Goal: Transaction & Acquisition: Obtain resource

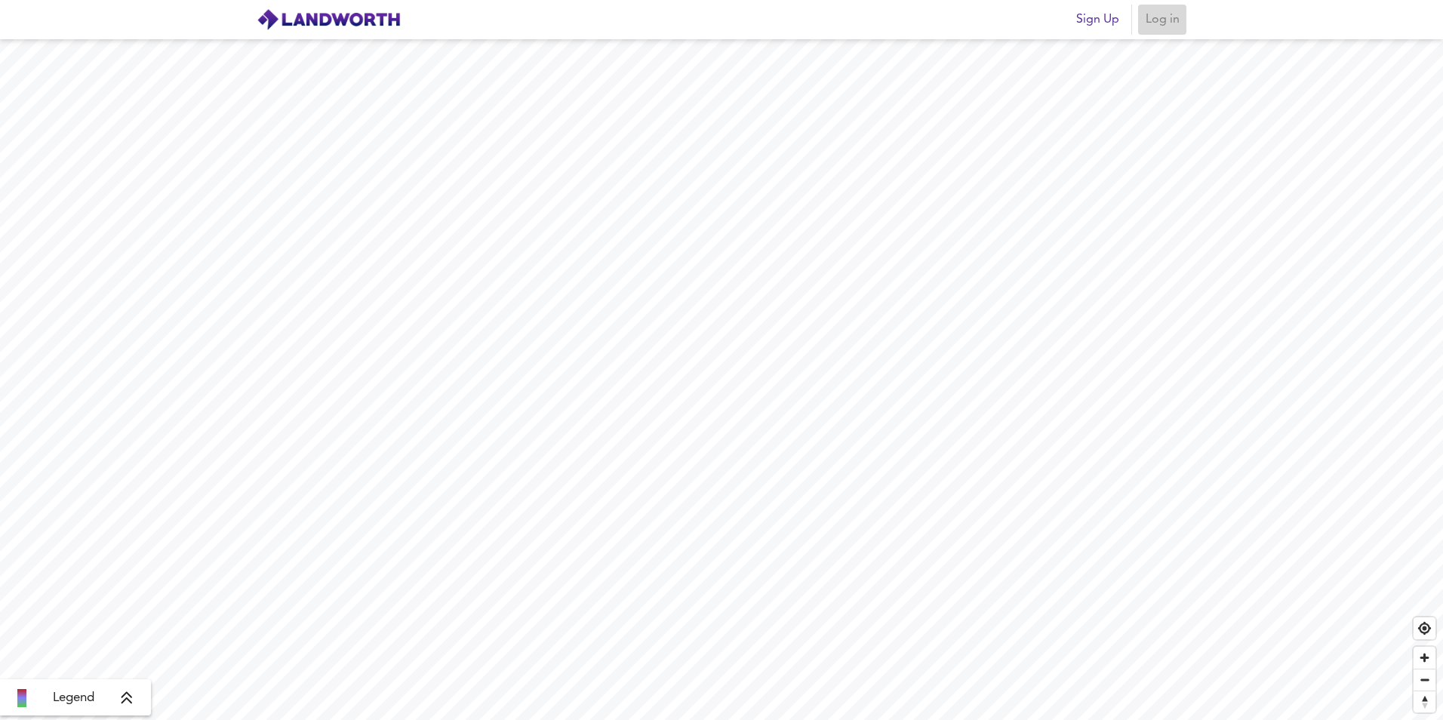
click at [1184, 24] on button "Log in" at bounding box center [1162, 20] width 48 height 30
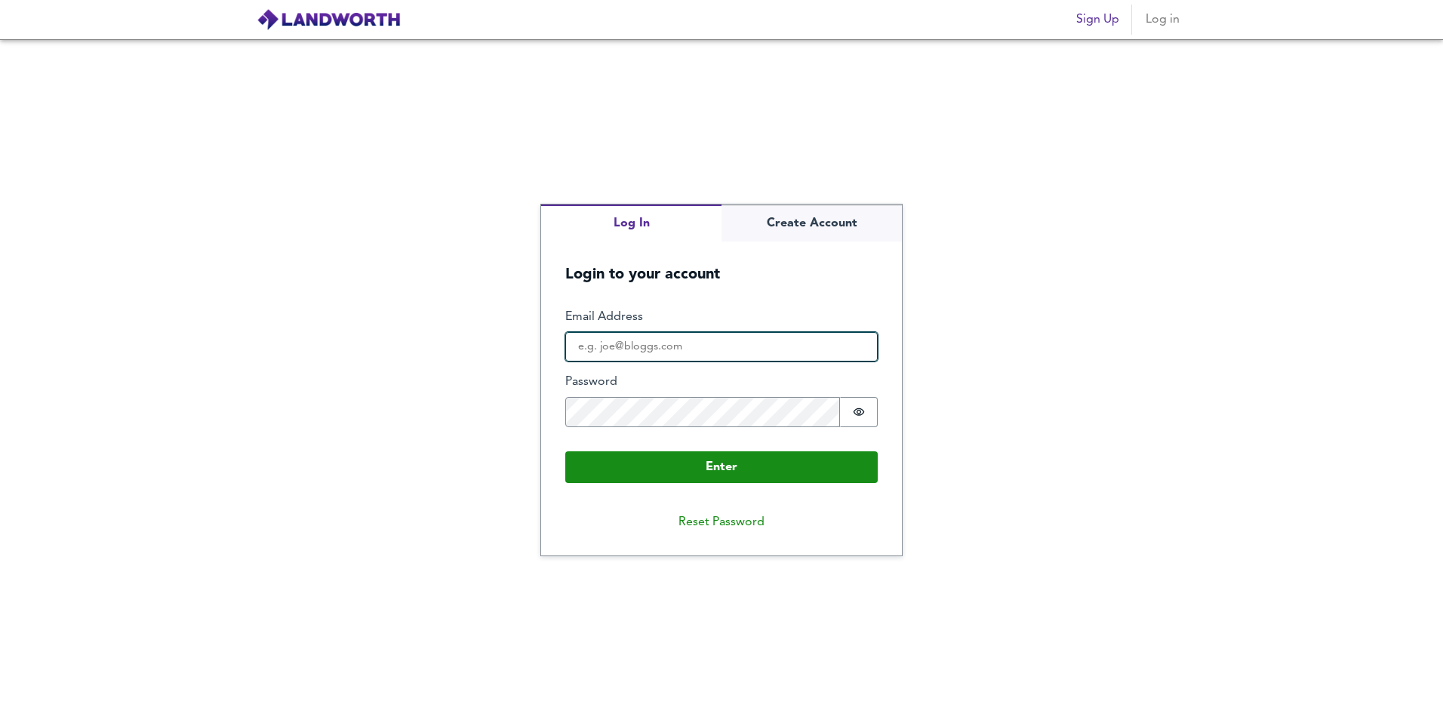
type input "[PERSON_NAME][EMAIL_ADDRESS][DOMAIN_NAME]"
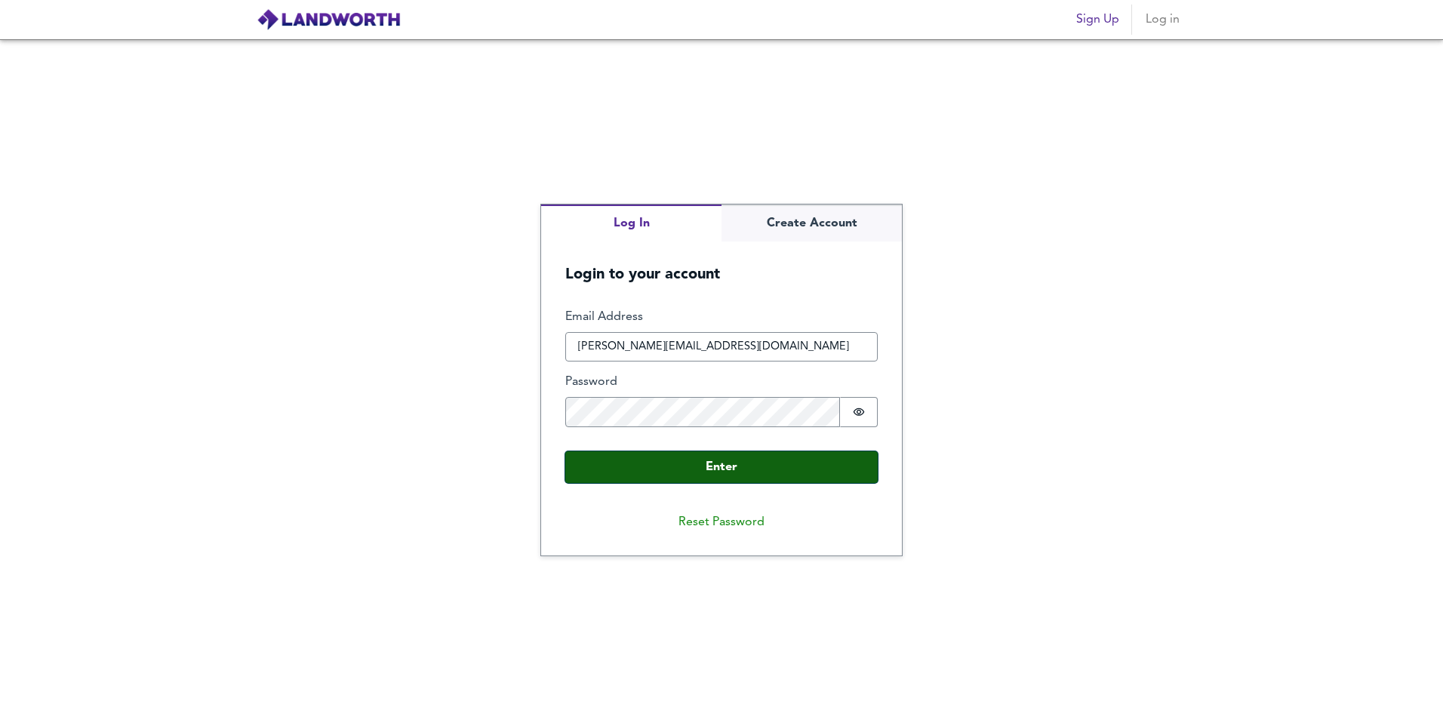
click at [635, 468] on button "Enter" at bounding box center [721, 467] width 313 height 32
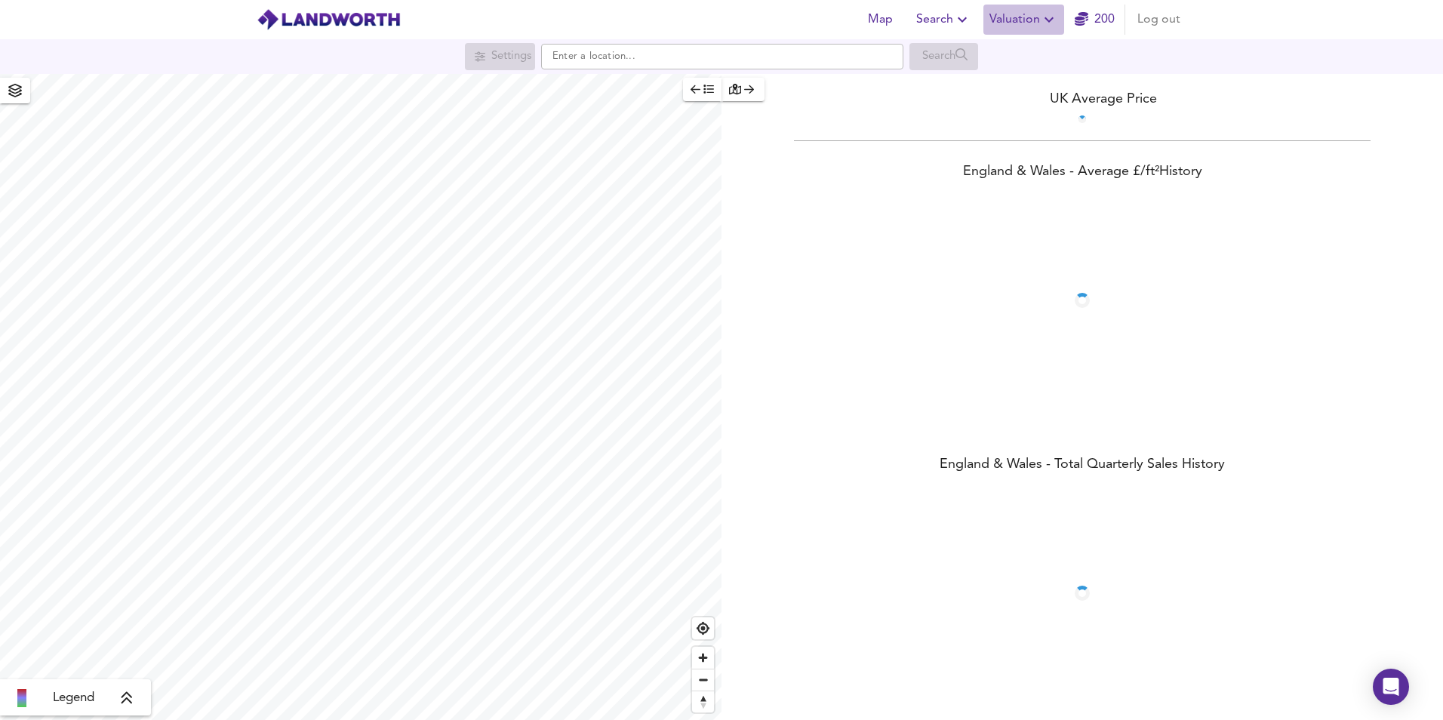
click at [1028, 24] on span "Valuation" at bounding box center [1024, 19] width 69 height 21
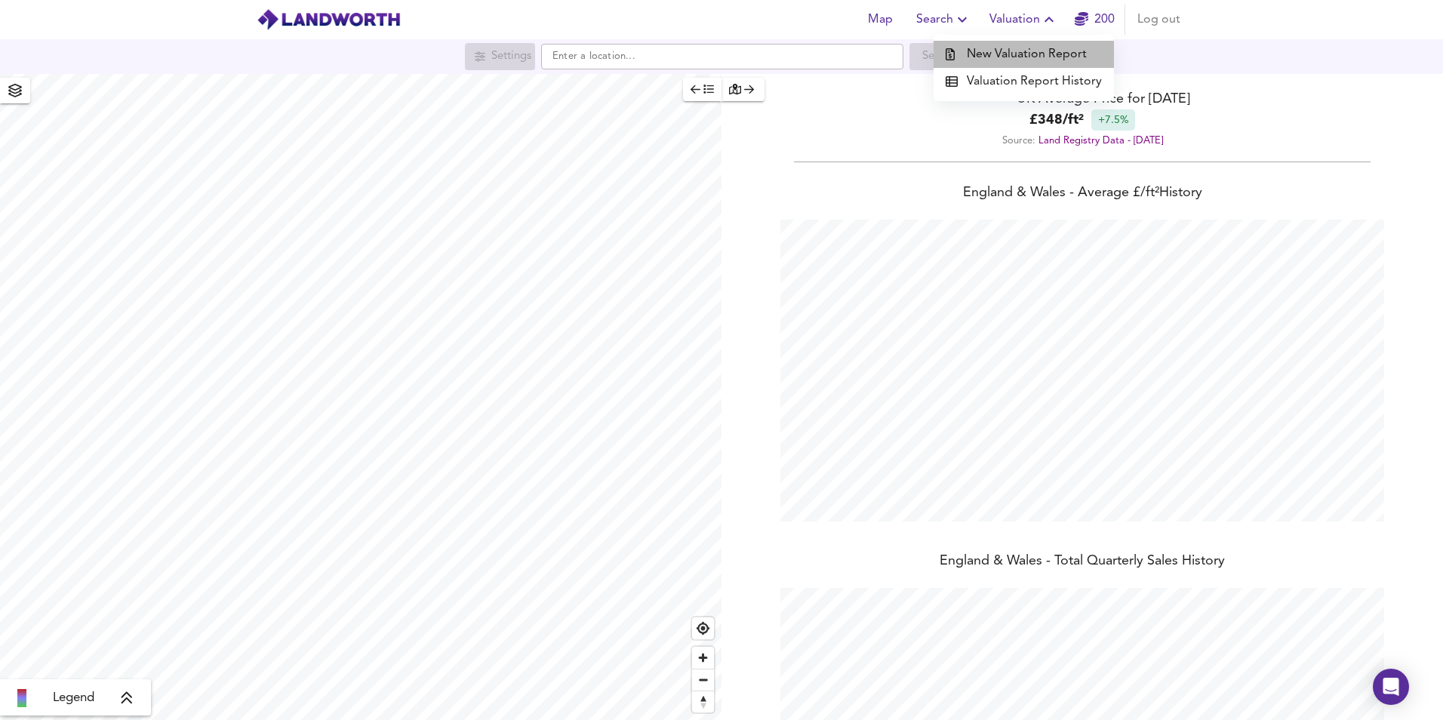
click at [1033, 50] on li "New Valuation Report" at bounding box center [1024, 54] width 180 height 27
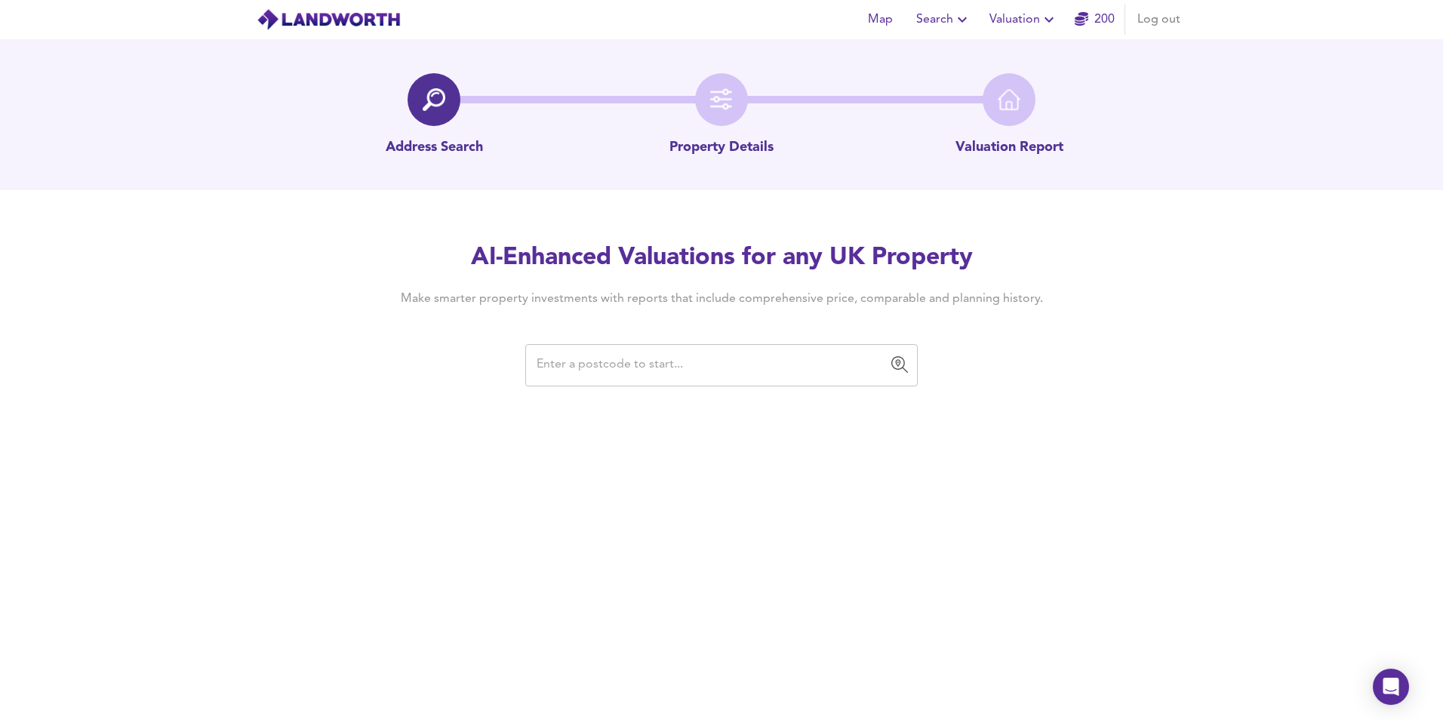
click at [606, 368] on input "text" at bounding box center [710, 365] width 356 height 29
paste input "NG5 8JF"
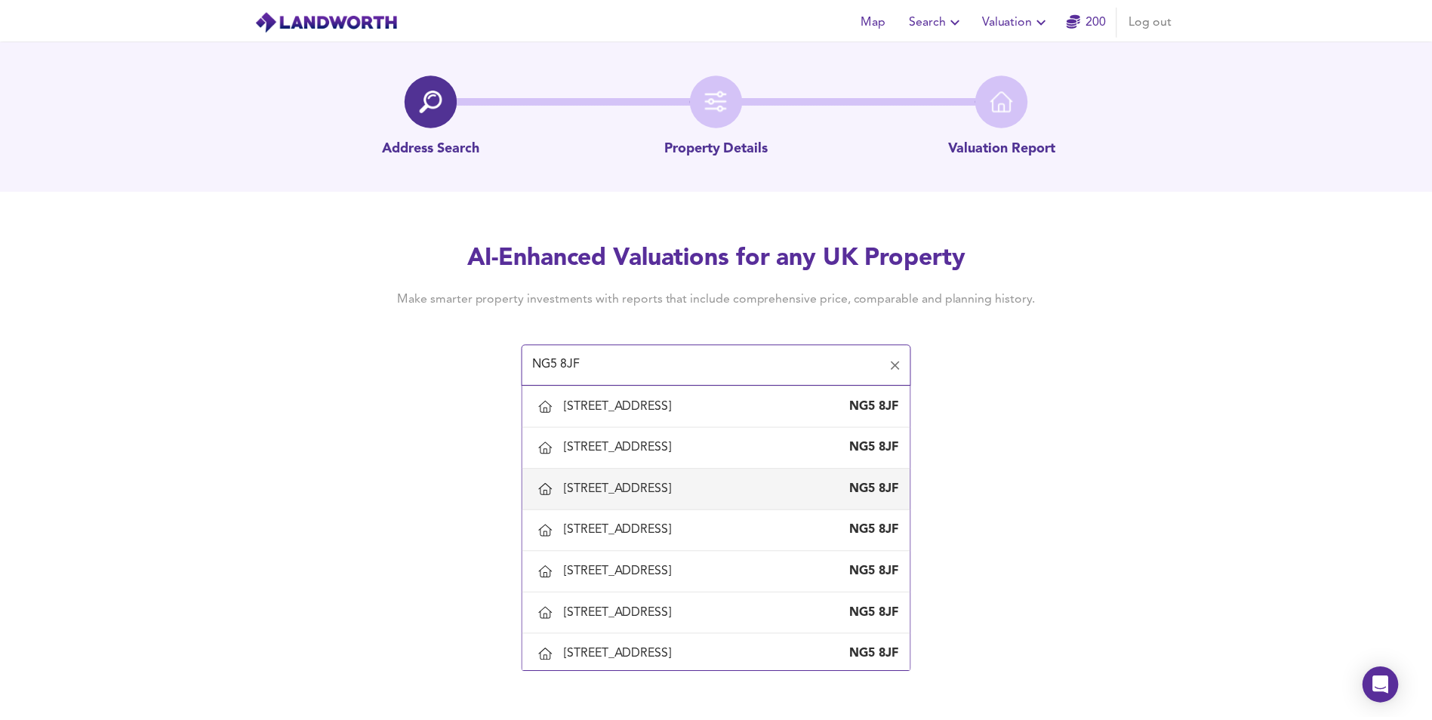
scroll to position [1736, 0]
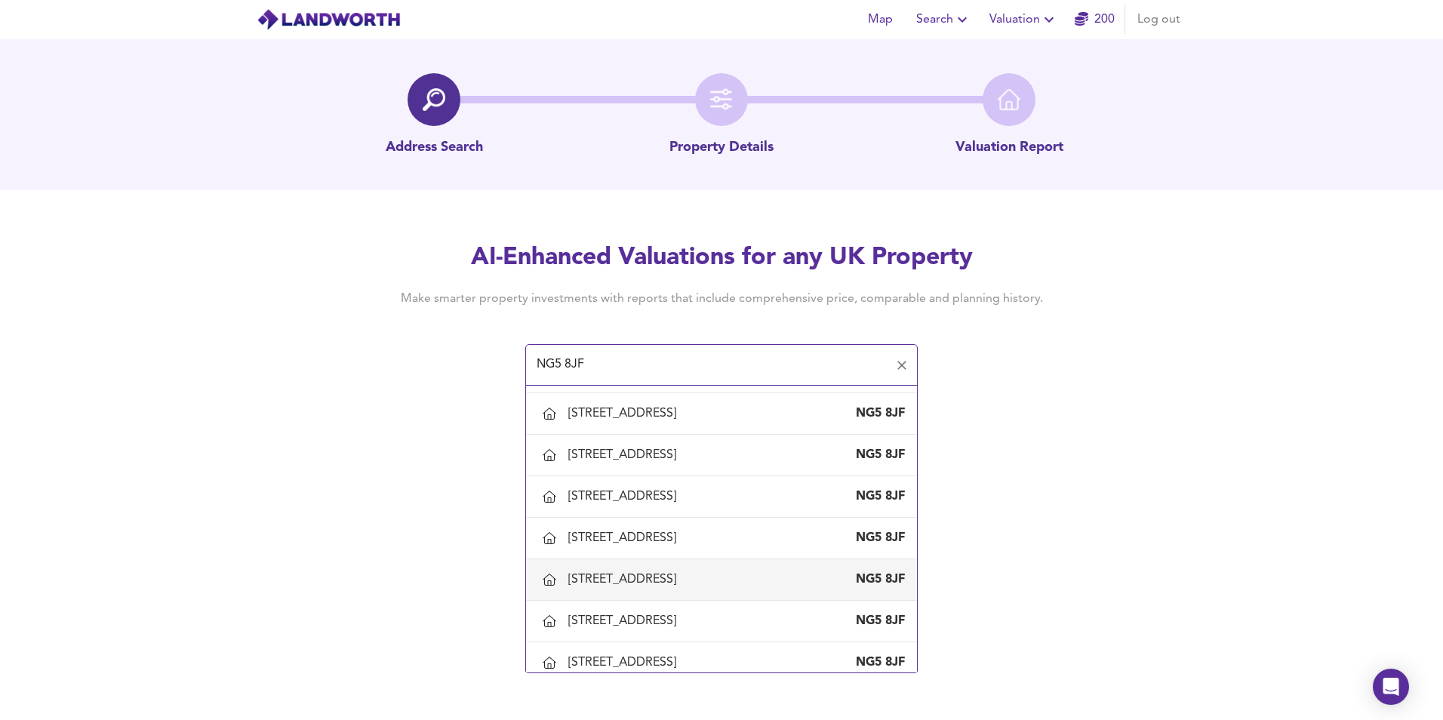
click at [607, 577] on div "[STREET_ADDRESS]" at bounding box center [625, 579] width 114 height 17
type input "[STREET_ADDRESS]"
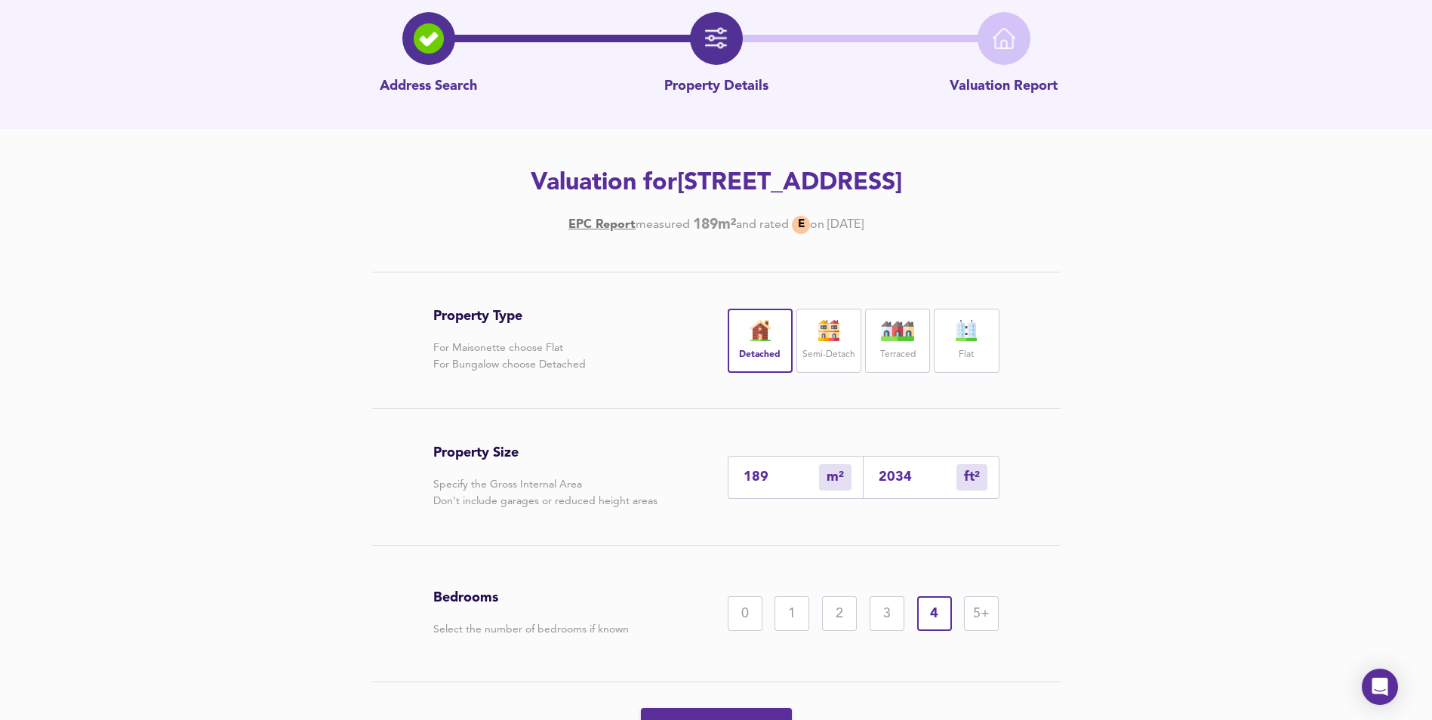
scroll to position [145, 0]
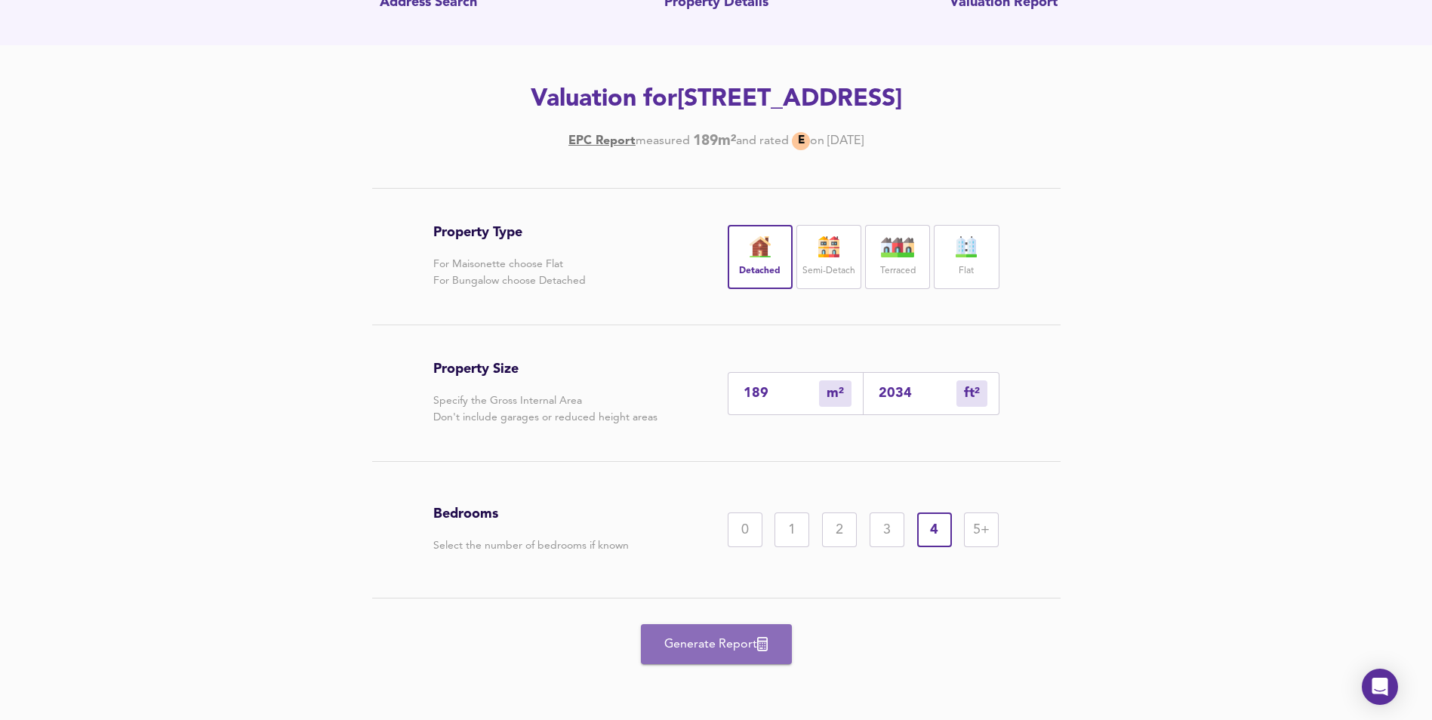
click at [714, 641] on span "Generate Report" at bounding box center [716, 644] width 121 height 21
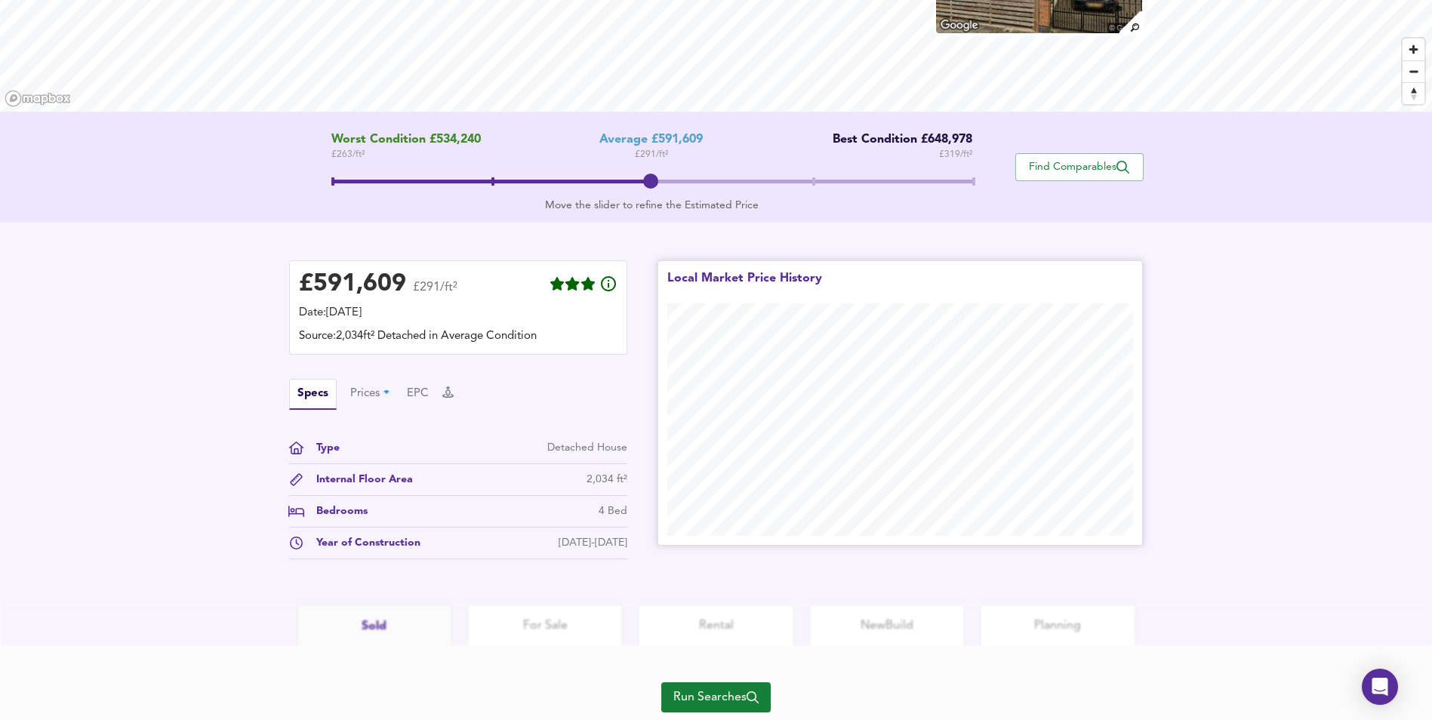
scroll to position [248, 0]
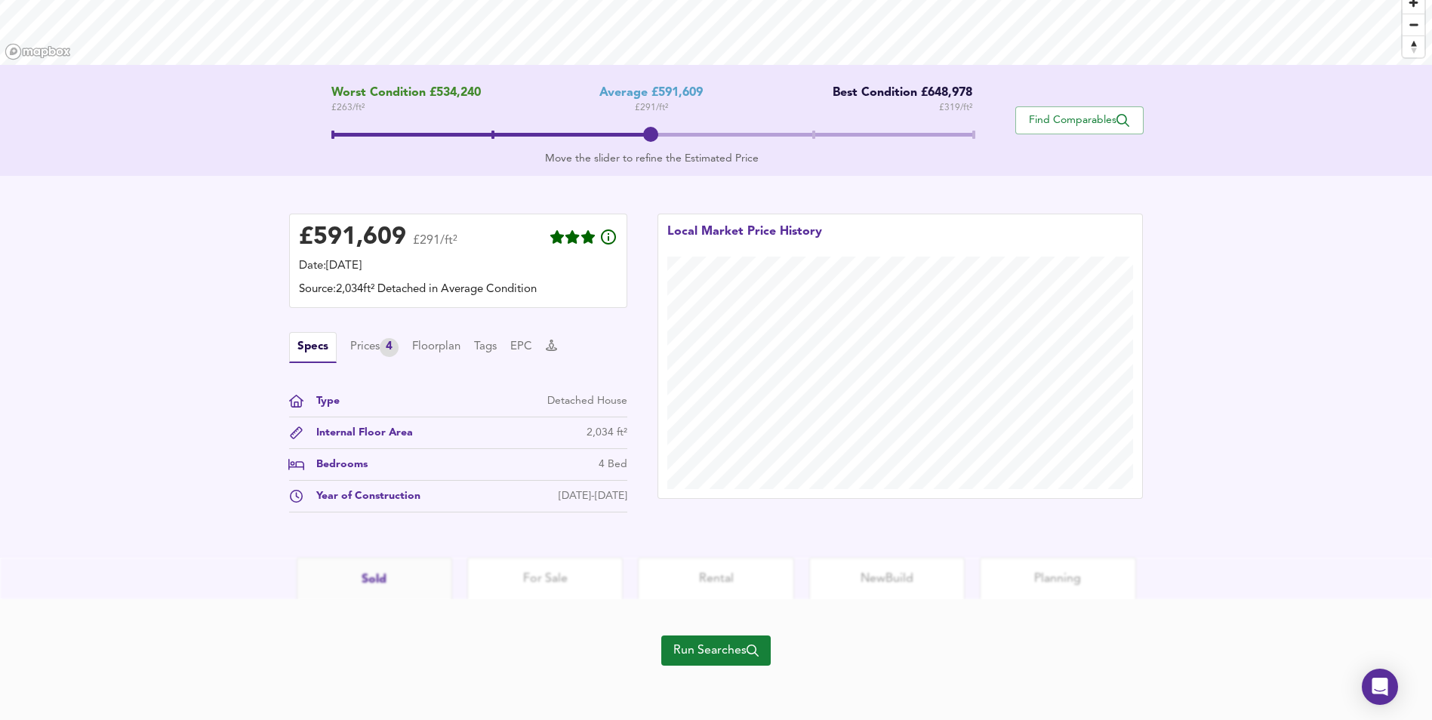
click at [734, 633] on div "Run Searches" at bounding box center [715, 659] width 109 height 121
click at [738, 654] on span "Run Searches" at bounding box center [715, 650] width 85 height 21
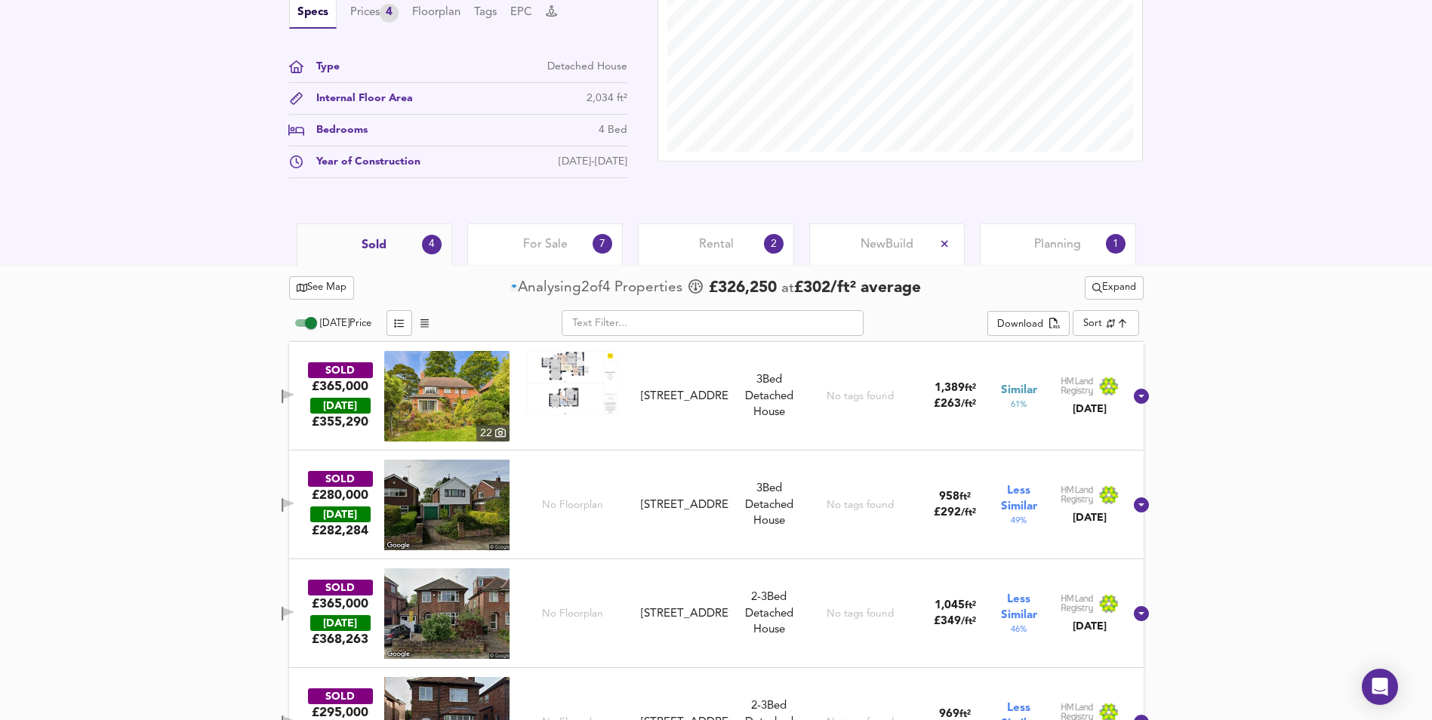
scroll to position [587, 0]
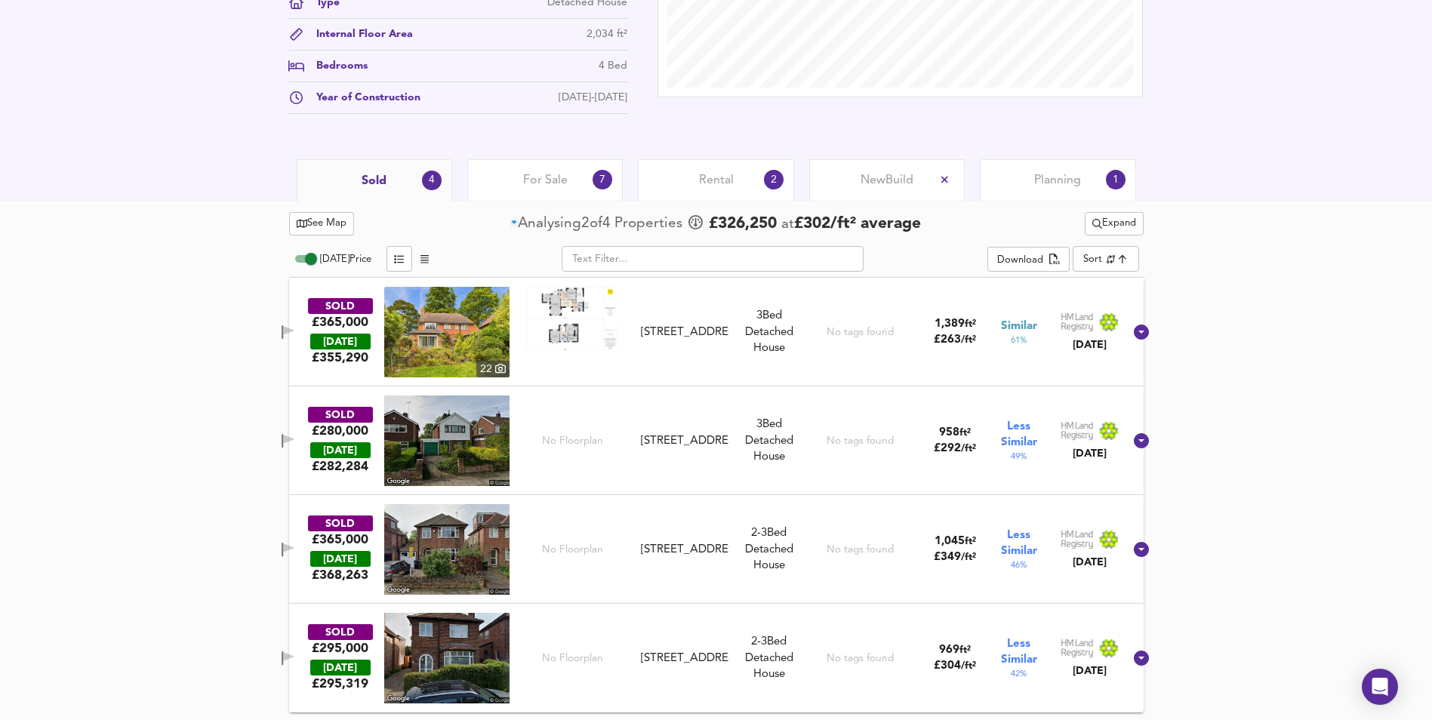
click at [524, 180] on span "For Sale" at bounding box center [545, 180] width 45 height 17
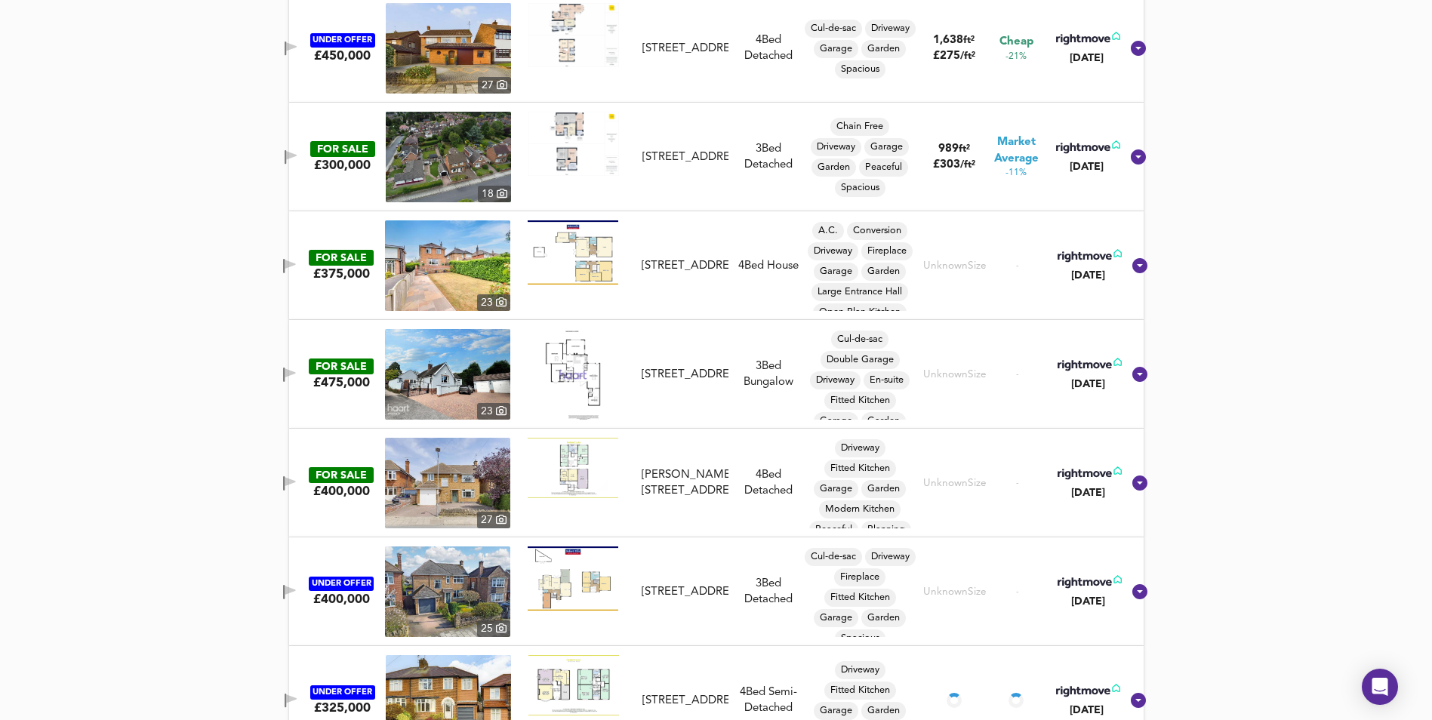
scroll to position [889, 0]
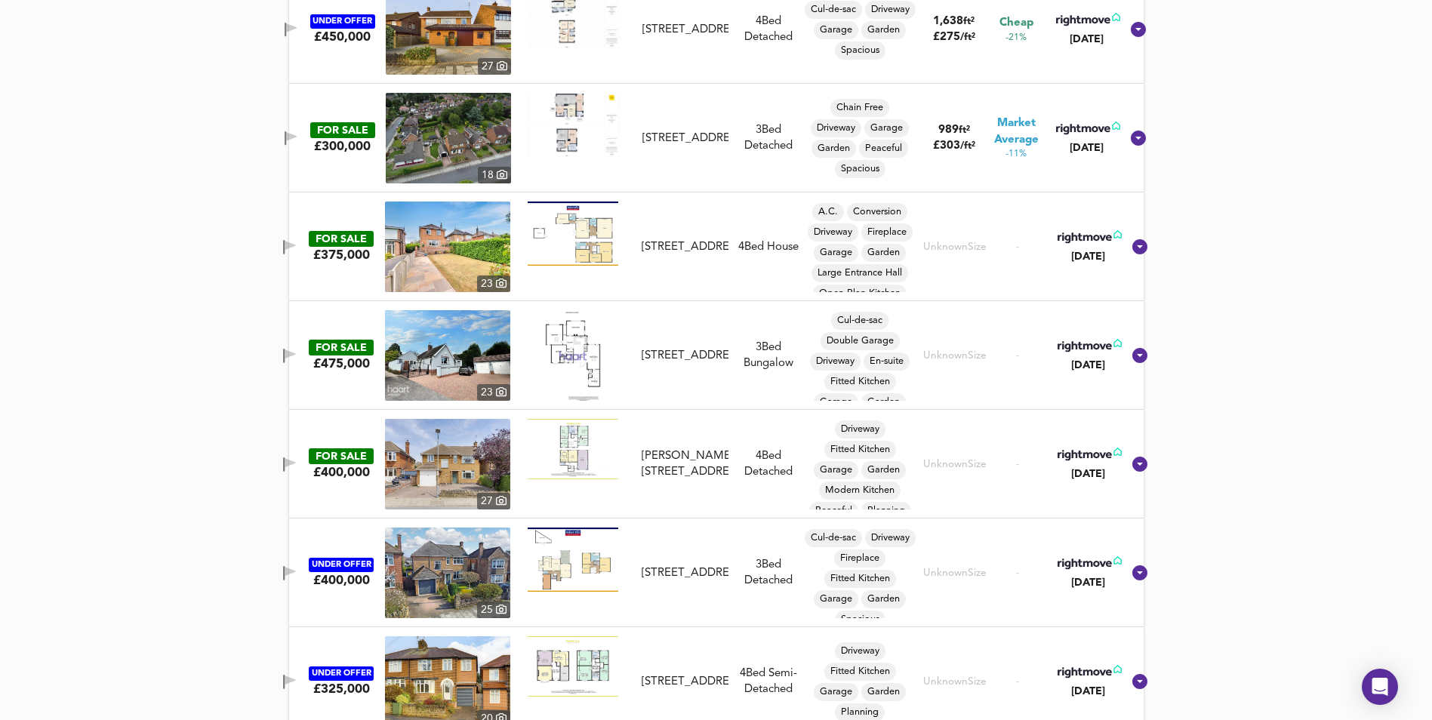
click at [293, 463] on icon "button" at bounding box center [290, 462] width 11 height 9
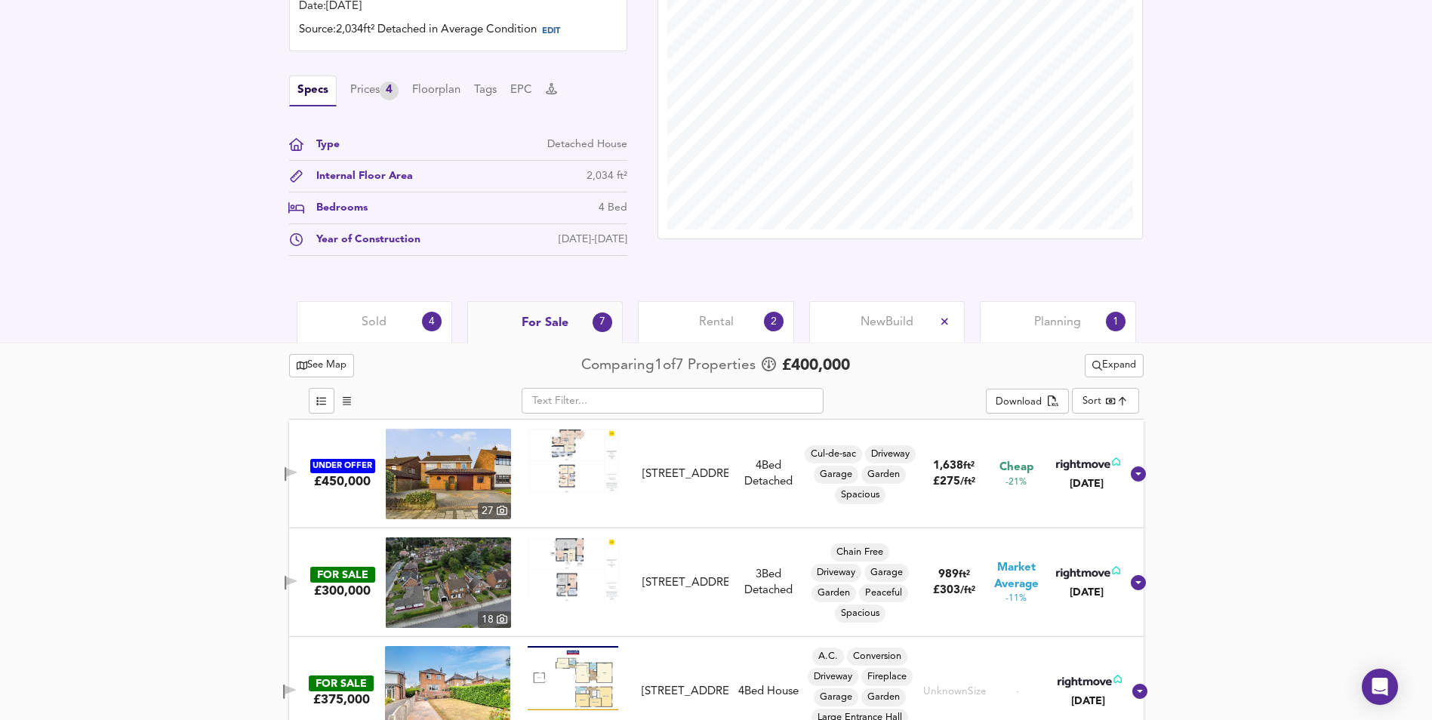
scroll to position [535, 0]
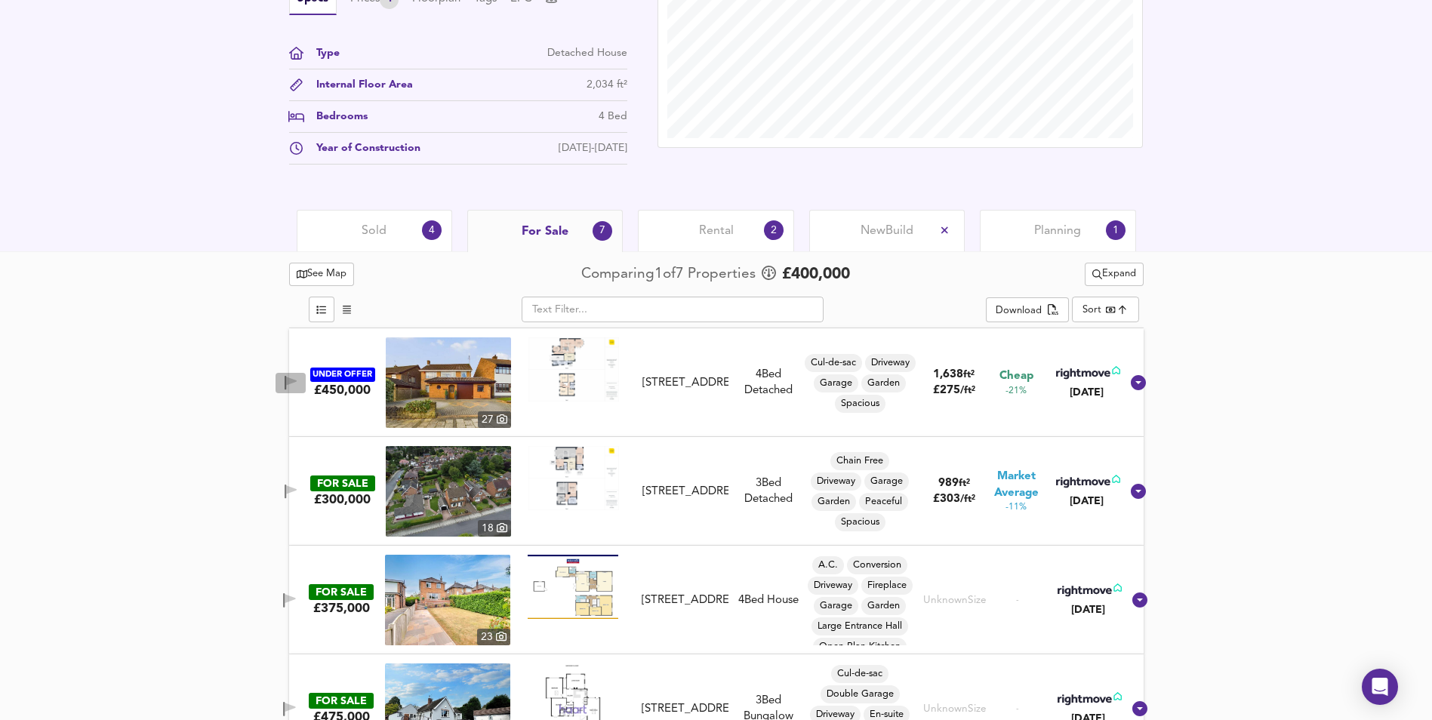
click at [297, 389] on icon "button" at bounding box center [291, 383] width 13 height 14
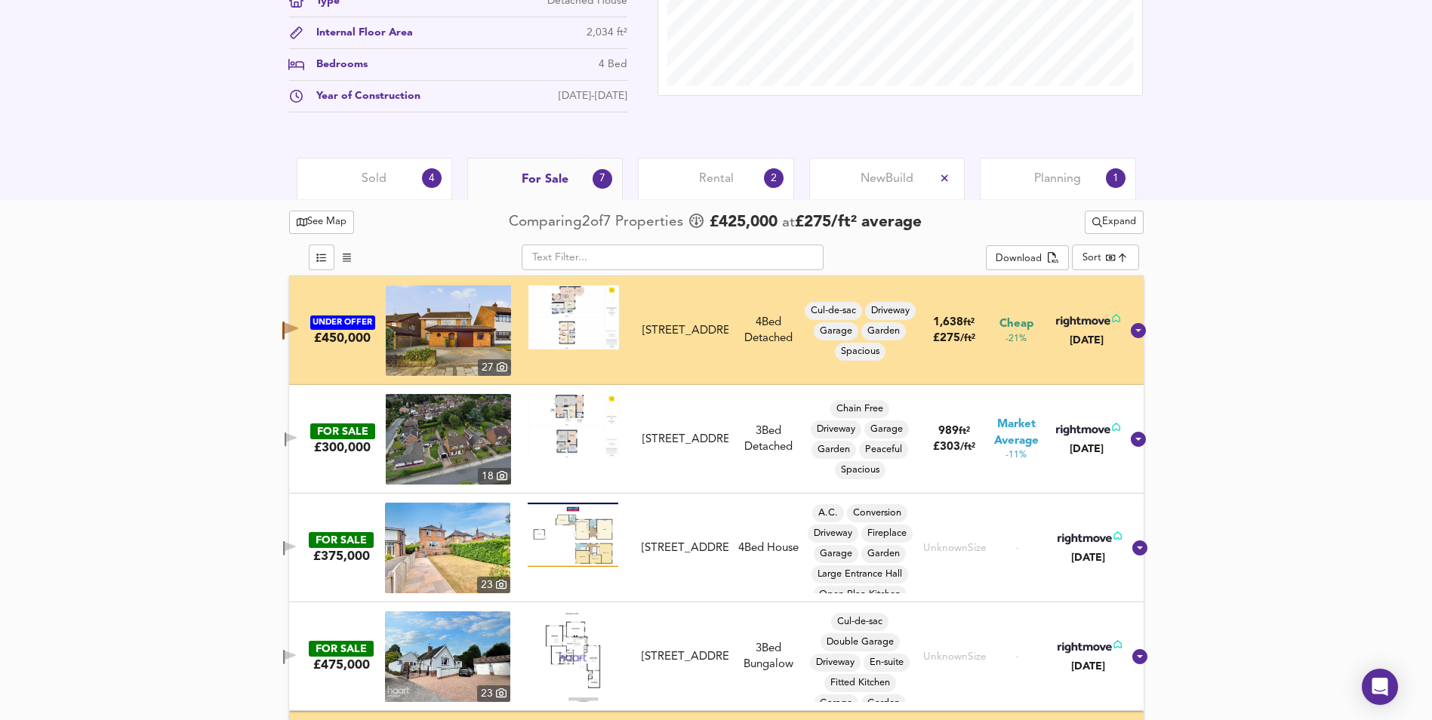
scroll to position [611, 0]
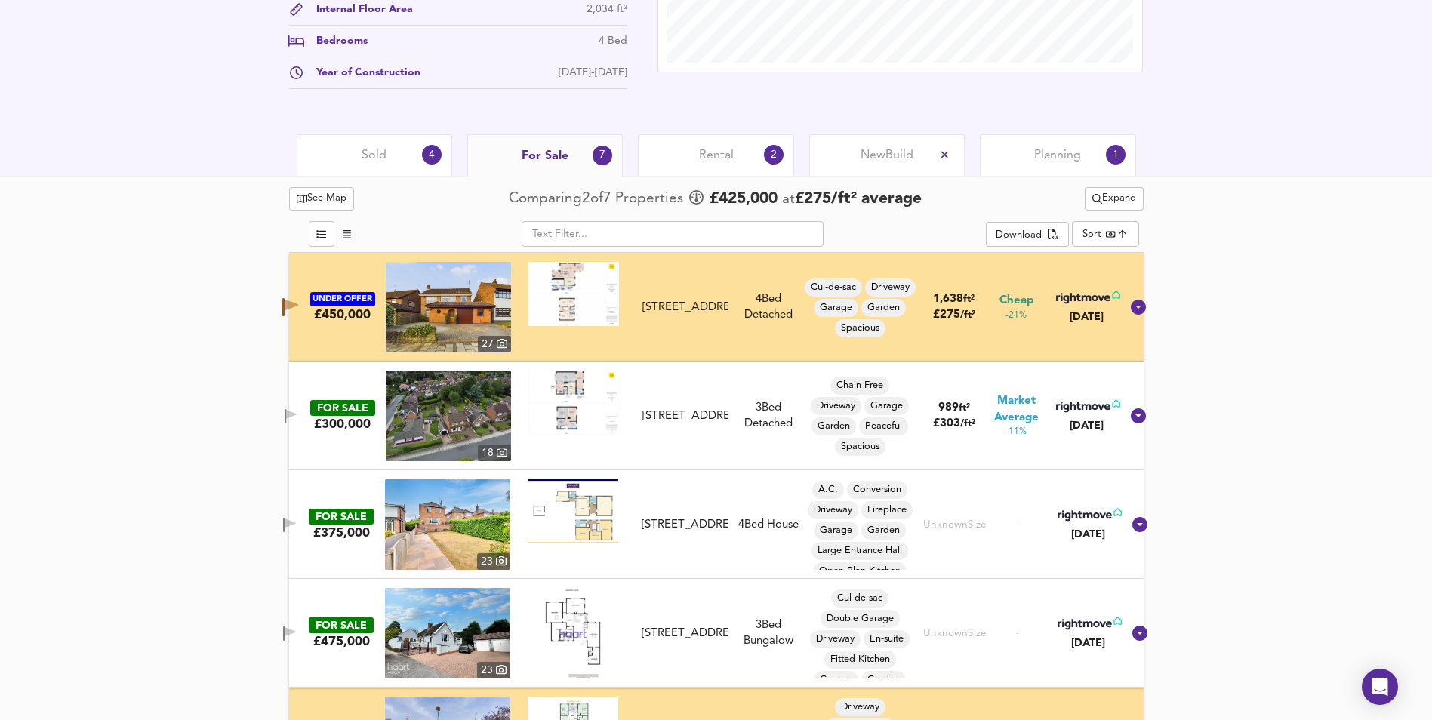
click at [297, 522] on span "button" at bounding box center [289, 525] width 23 height 14
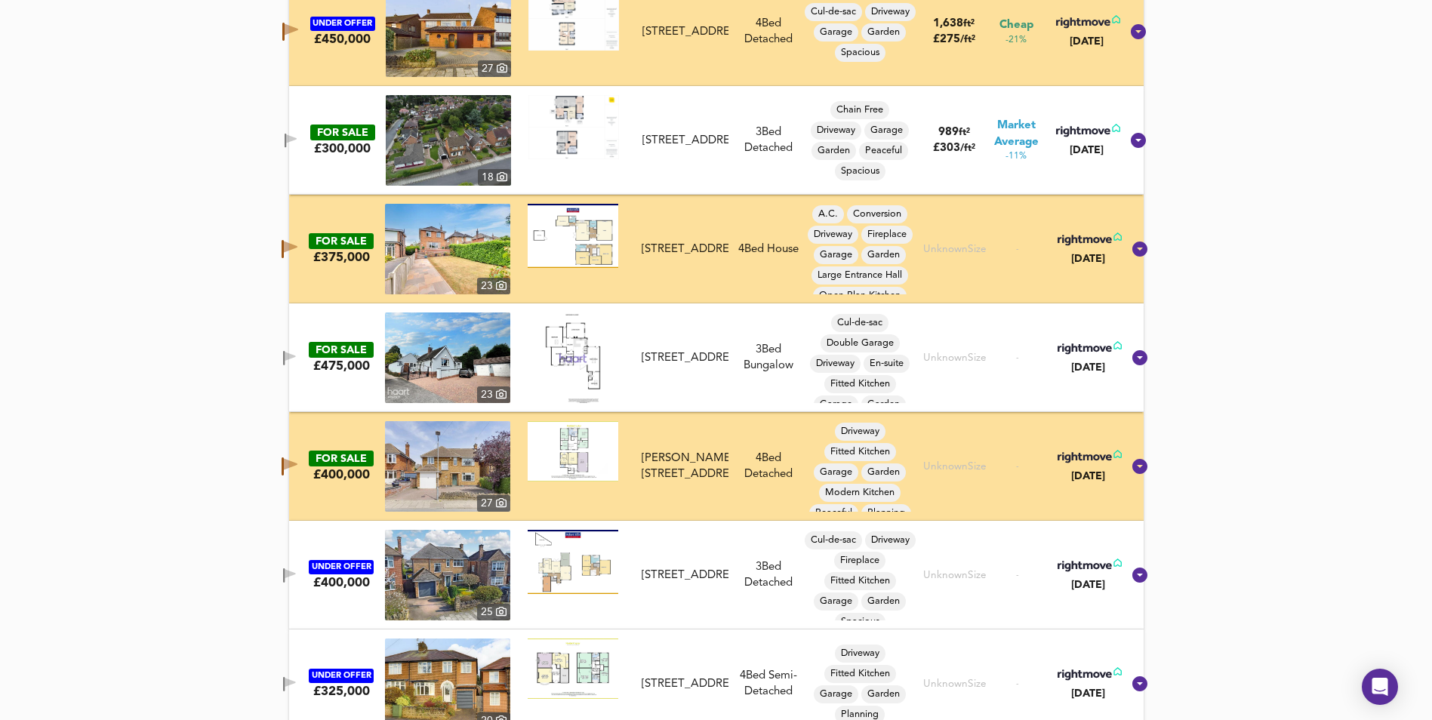
scroll to position [913, 0]
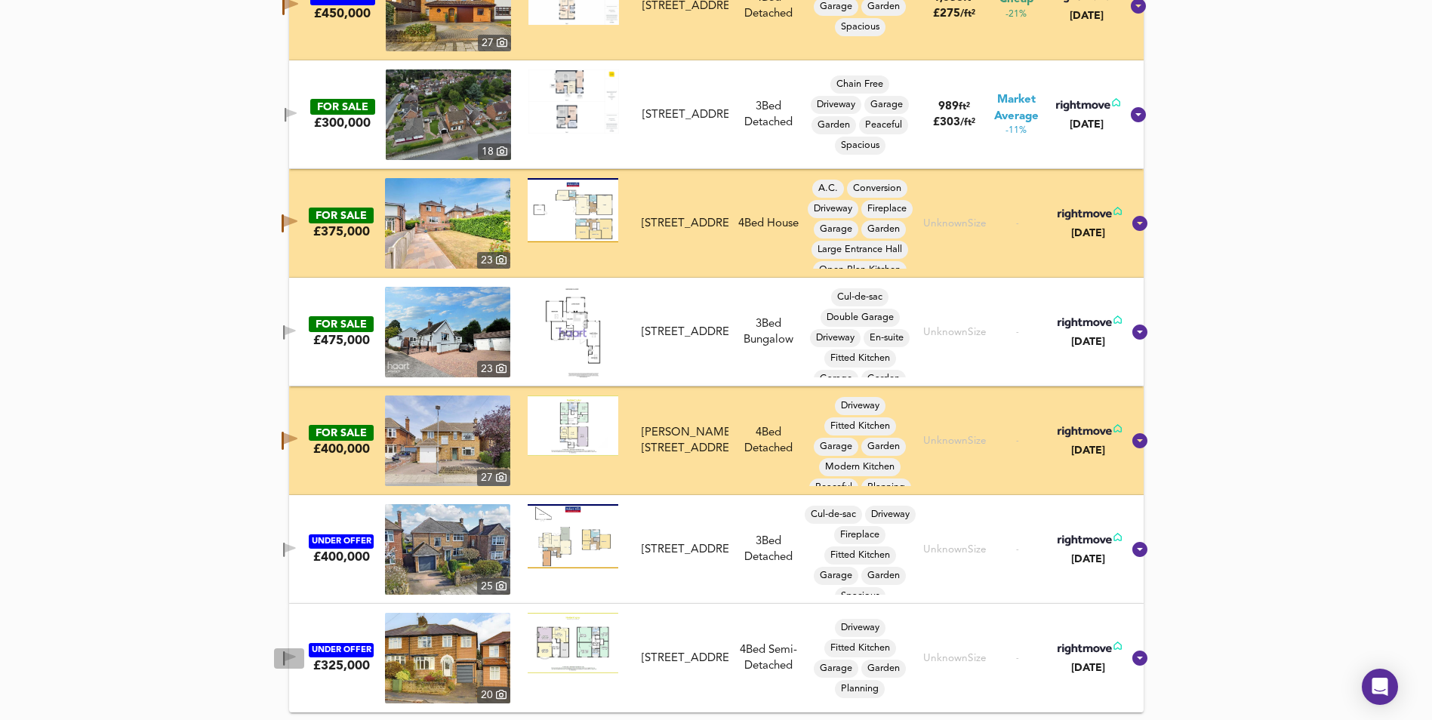
click at [295, 654] on icon "button" at bounding box center [290, 656] width 11 height 9
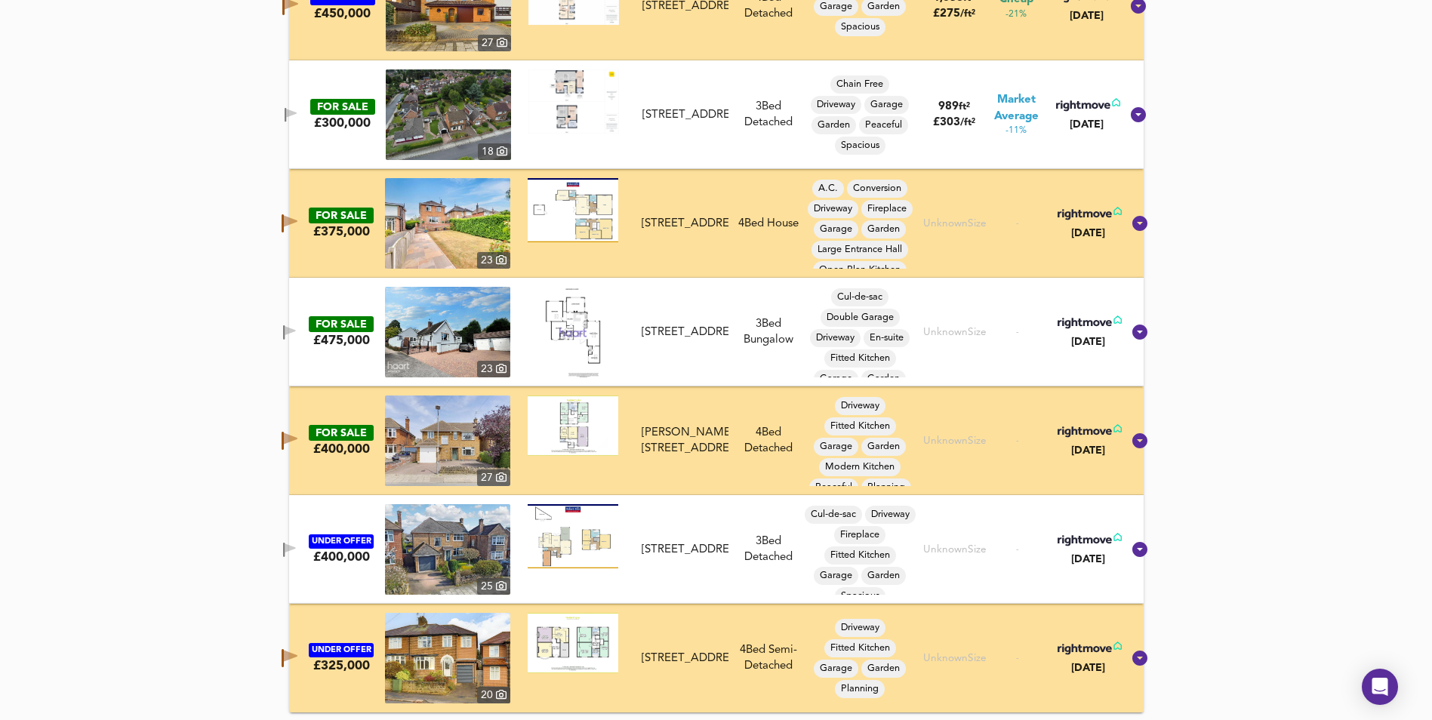
click at [296, 659] on icon "button" at bounding box center [291, 656] width 14 height 11
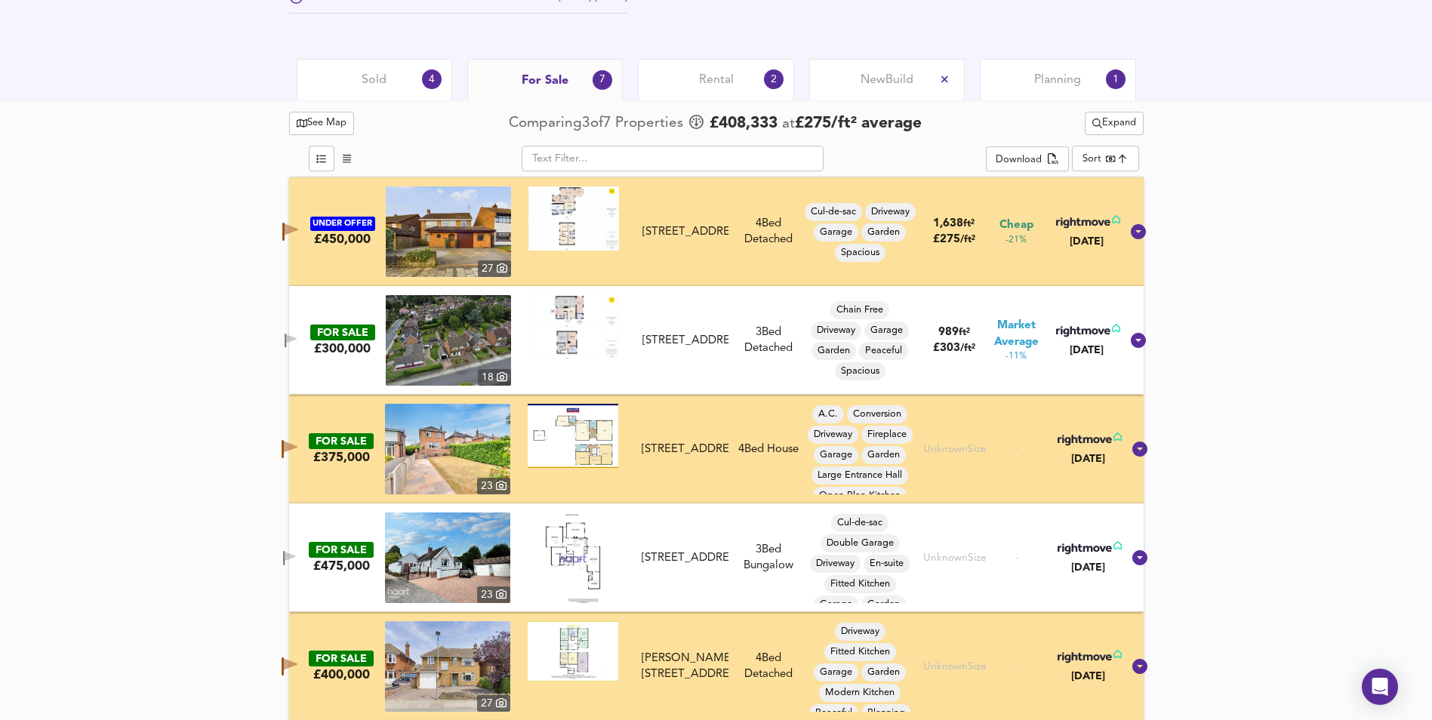
scroll to position [535, 0]
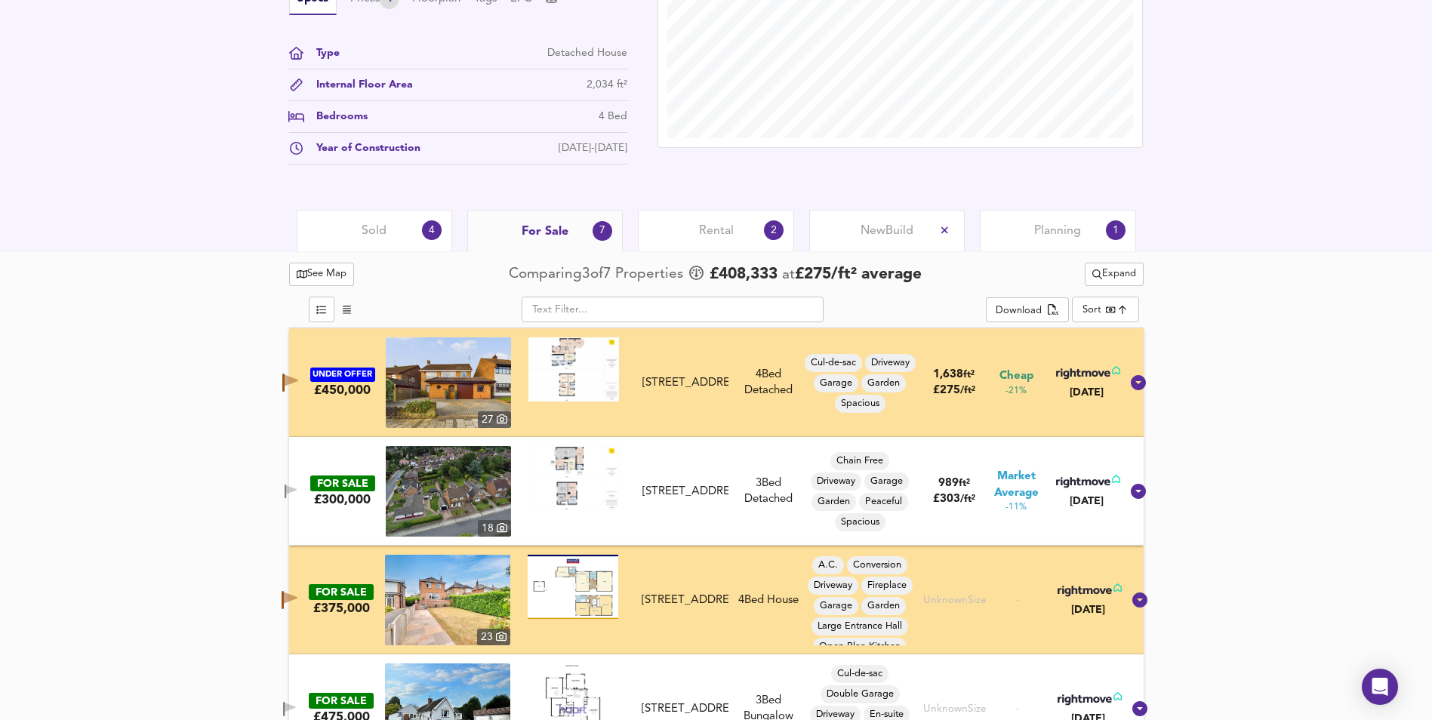
click at [388, 226] on div "Sold 4" at bounding box center [375, 231] width 156 height 42
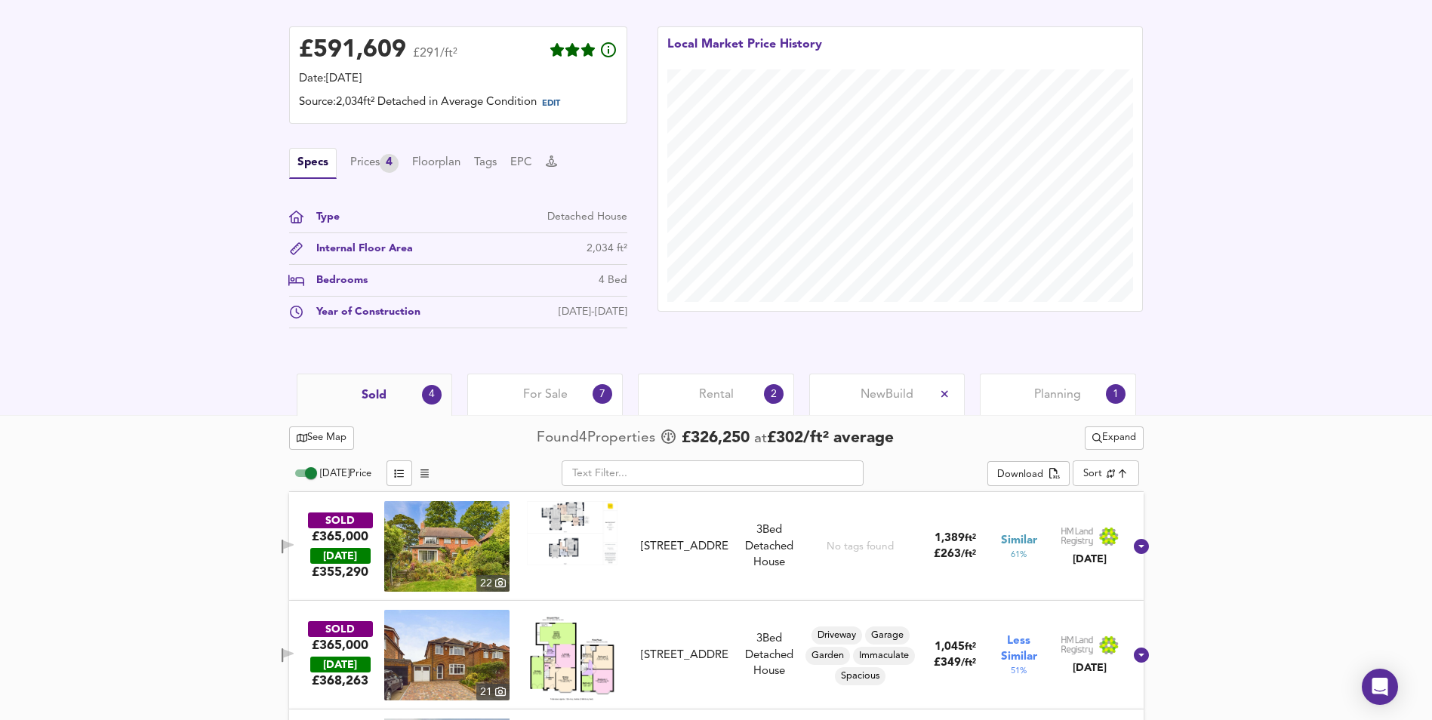
scroll to position [360, 0]
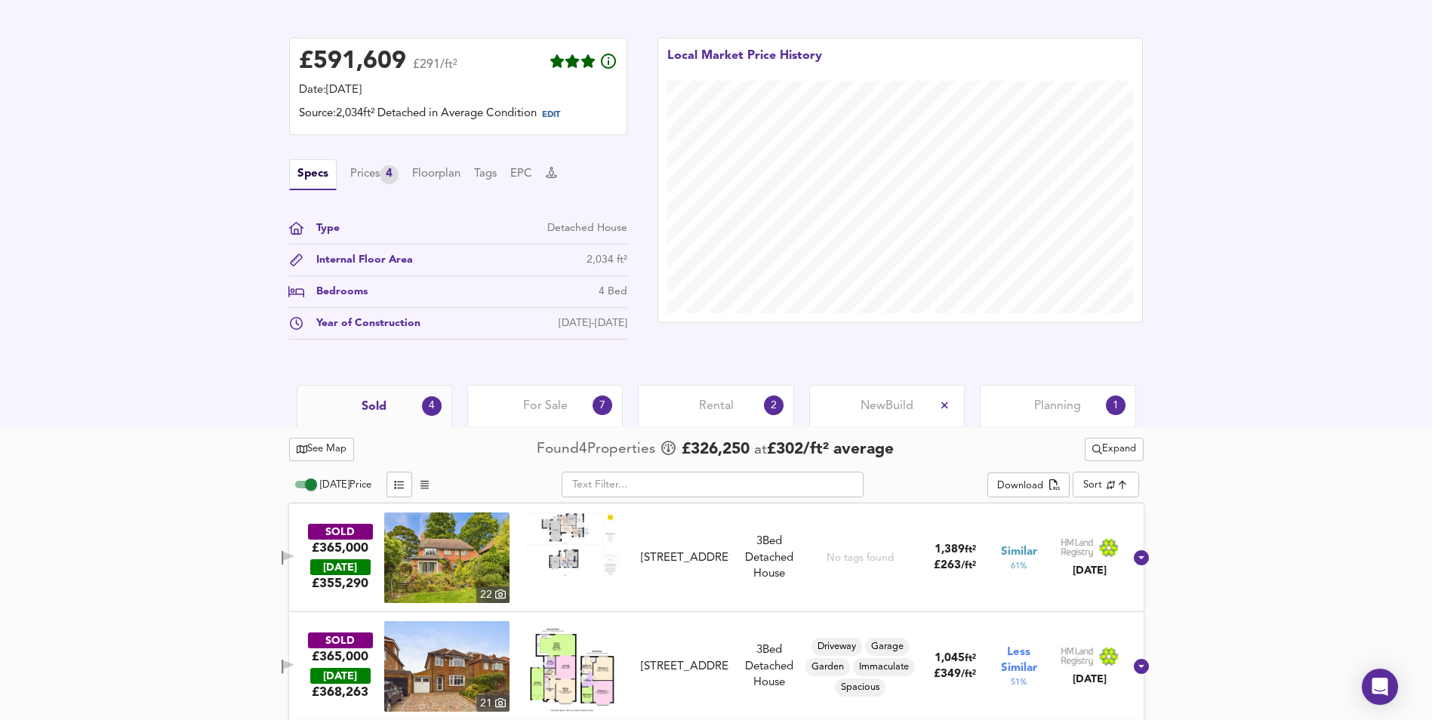
click at [709, 406] on span "Rental" at bounding box center [716, 406] width 35 height 17
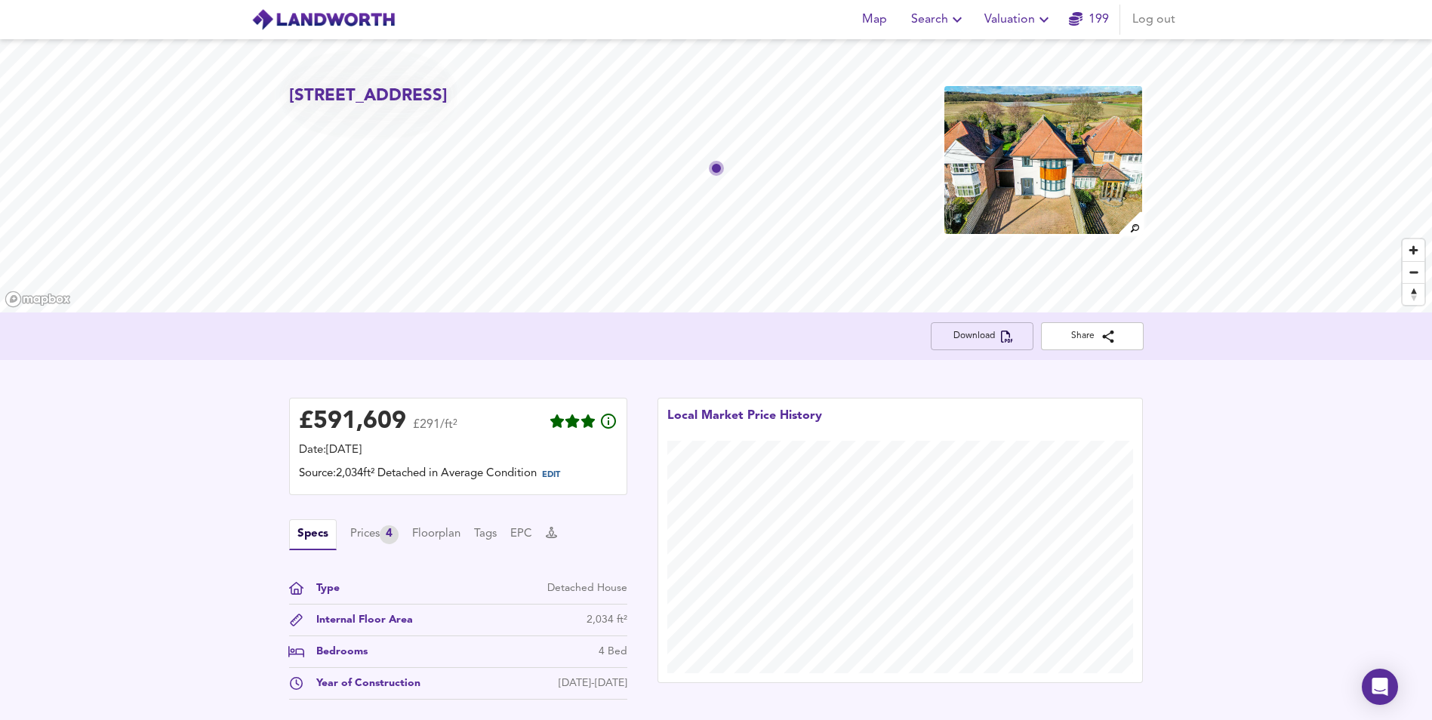
click at [972, 333] on span "Download" at bounding box center [982, 336] width 79 height 16
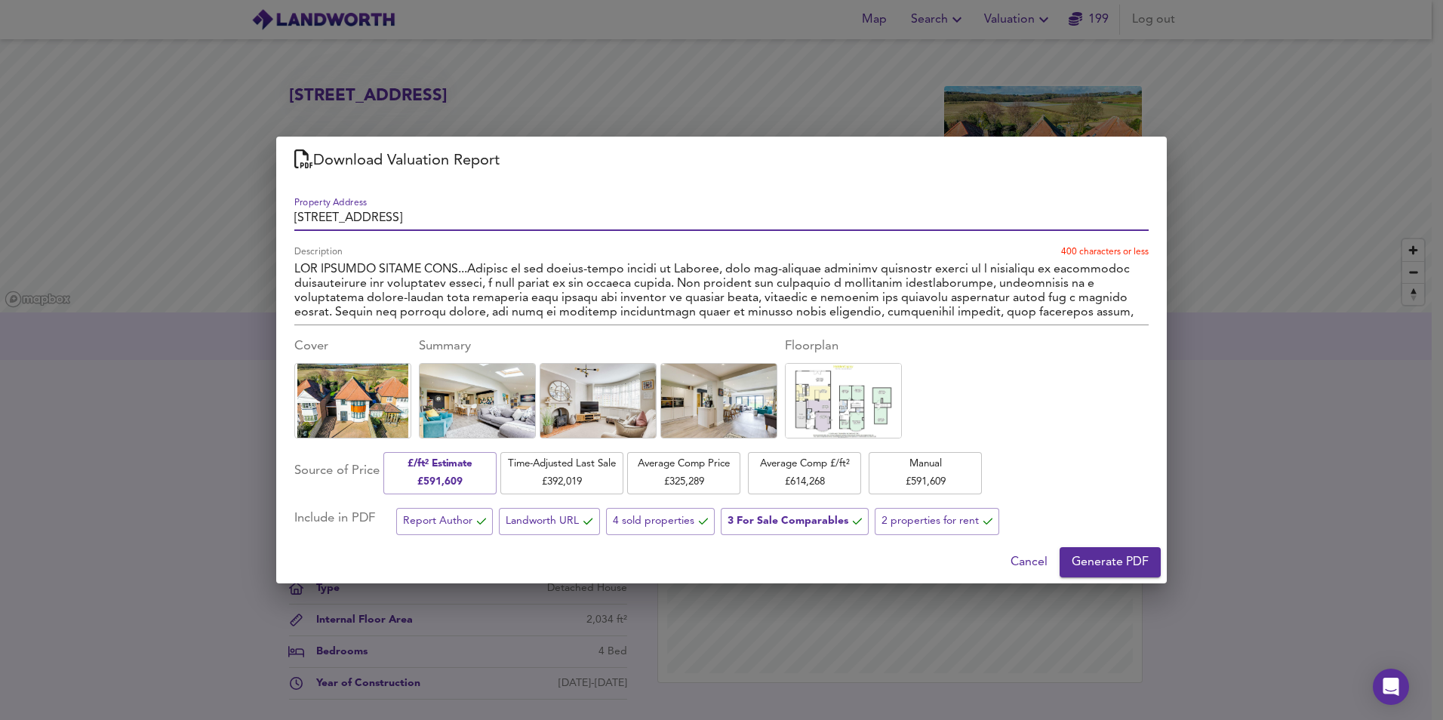
click at [1120, 570] on span "Generate PDF" at bounding box center [1110, 562] width 77 height 21
